Goal: Find contact information: Find contact information

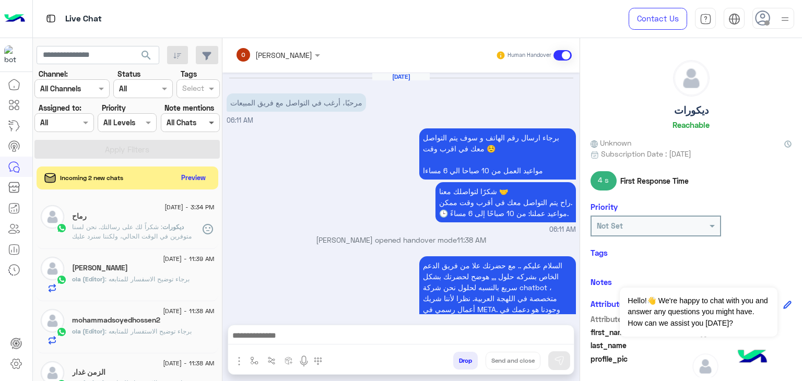
scroll to position [190, 0]
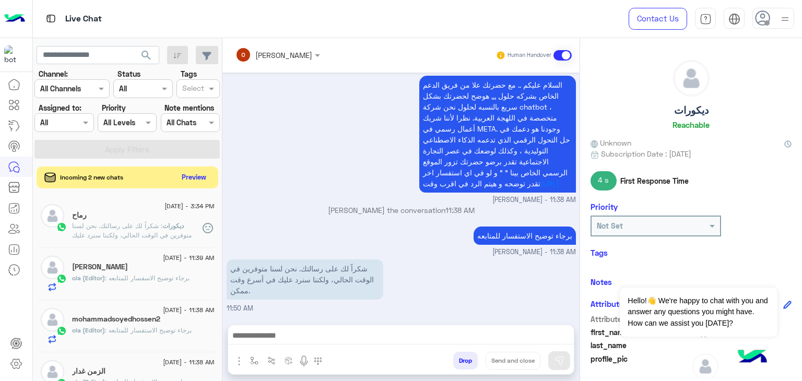
click at [192, 176] on button "Preview" at bounding box center [194, 177] width 32 height 14
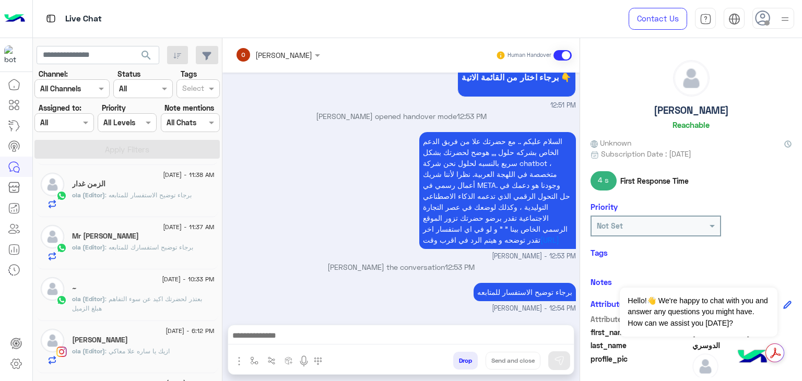
scroll to position [261, 0]
click at [110, 300] on span ": بعتذر لحضرتك اكيد عن سوء التفاهم هبلغ الزميل" at bounding box center [137, 303] width 130 height 17
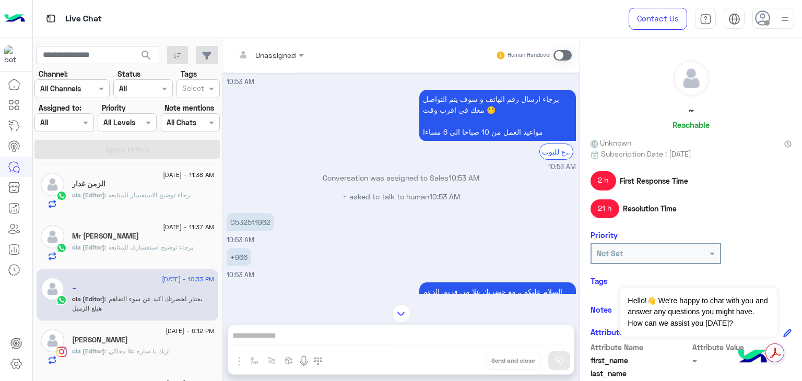
scroll to position [209, 0]
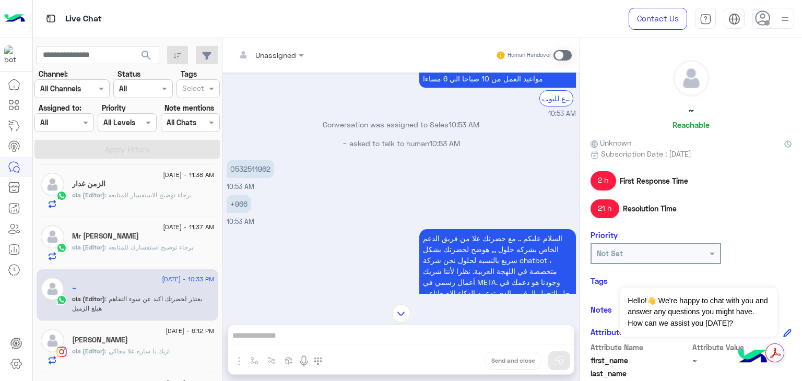
click at [251, 166] on p "0532511962" at bounding box center [249, 169] width 47 height 18
copy p "0532511962"
